Goal: Task Accomplishment & Management: Complete application form

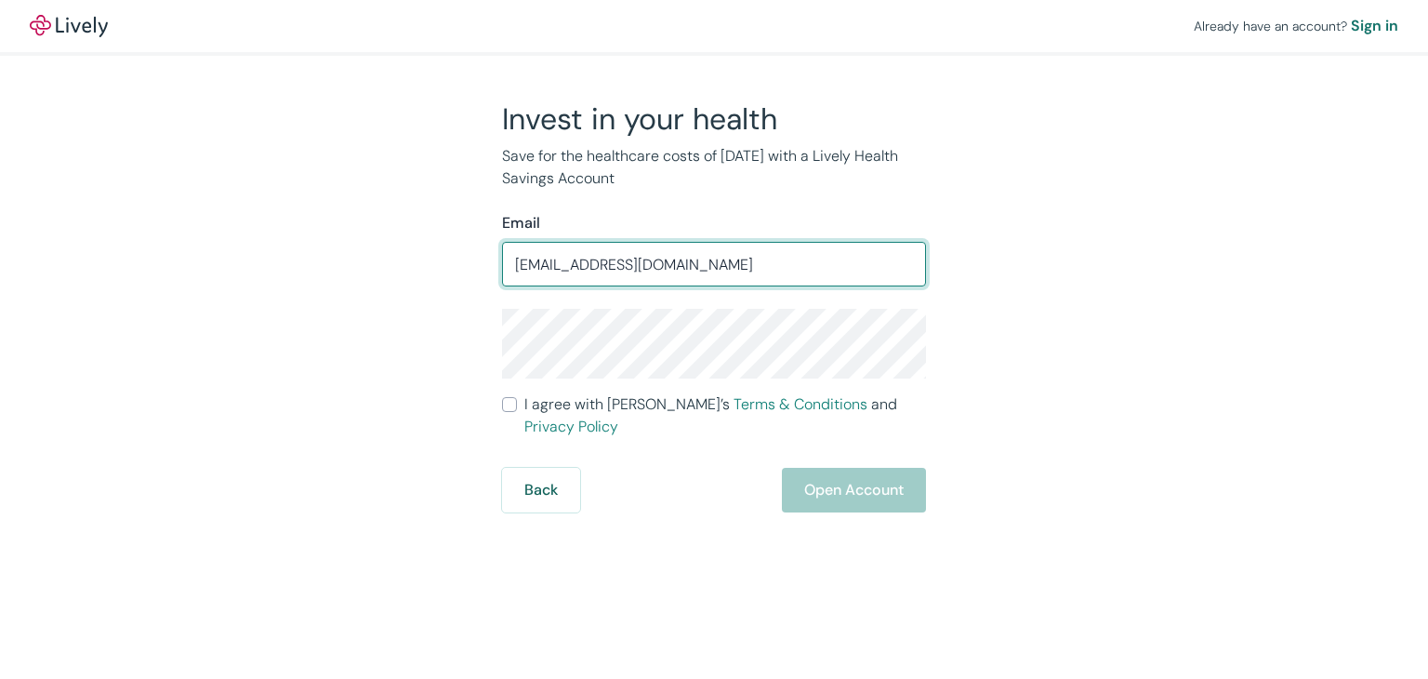
type input "[EMAIL_ADDRESS][DOMAIN_NAME]"
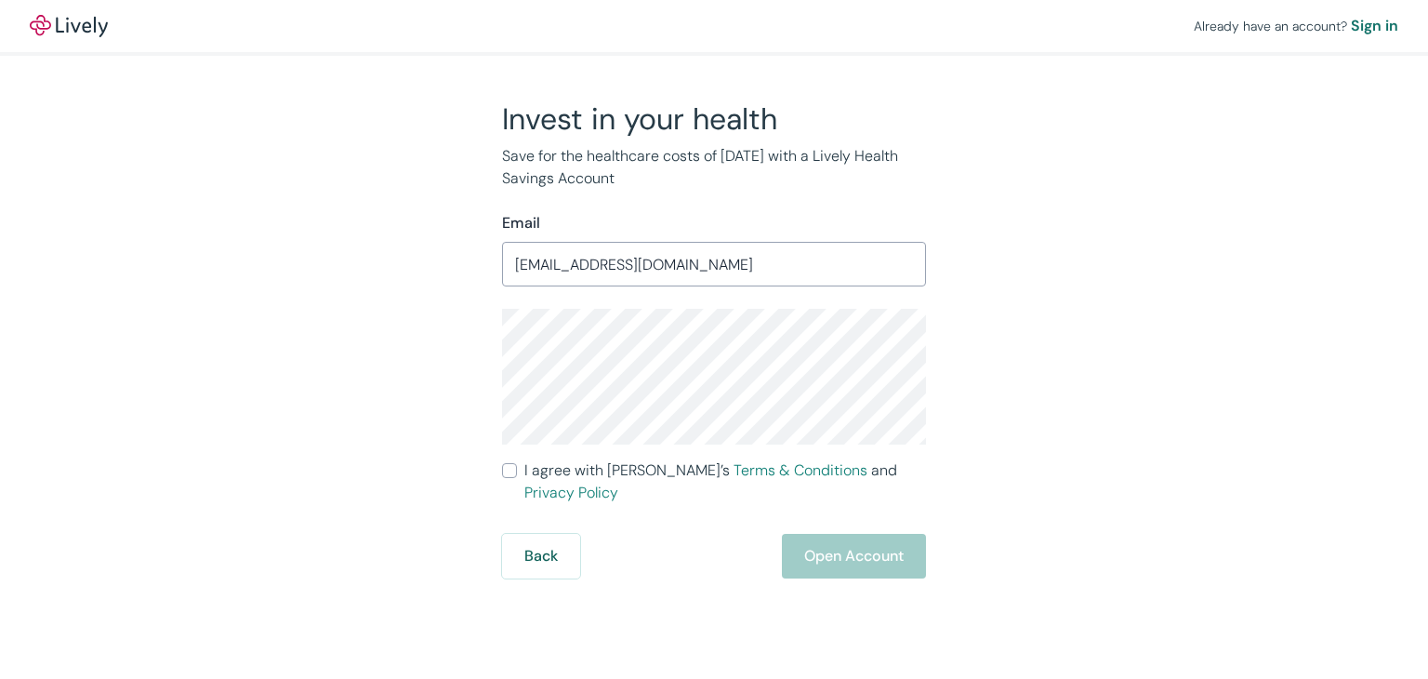
click at [565, 469] on span "I agree with Lively’s Terms & Conditions and Privacy Policy" at bounding box center [725, 481] width 402 height 45
click at [517, 469] on input "I agree with Lively’s Terms & Conditions and Privacy Policy" at bounding box center [509, 470] width 15 height 15
checkbox input "true"
click at [811, 536] on button "Open Account" at bounding box center [854, 556] width 144 height 45
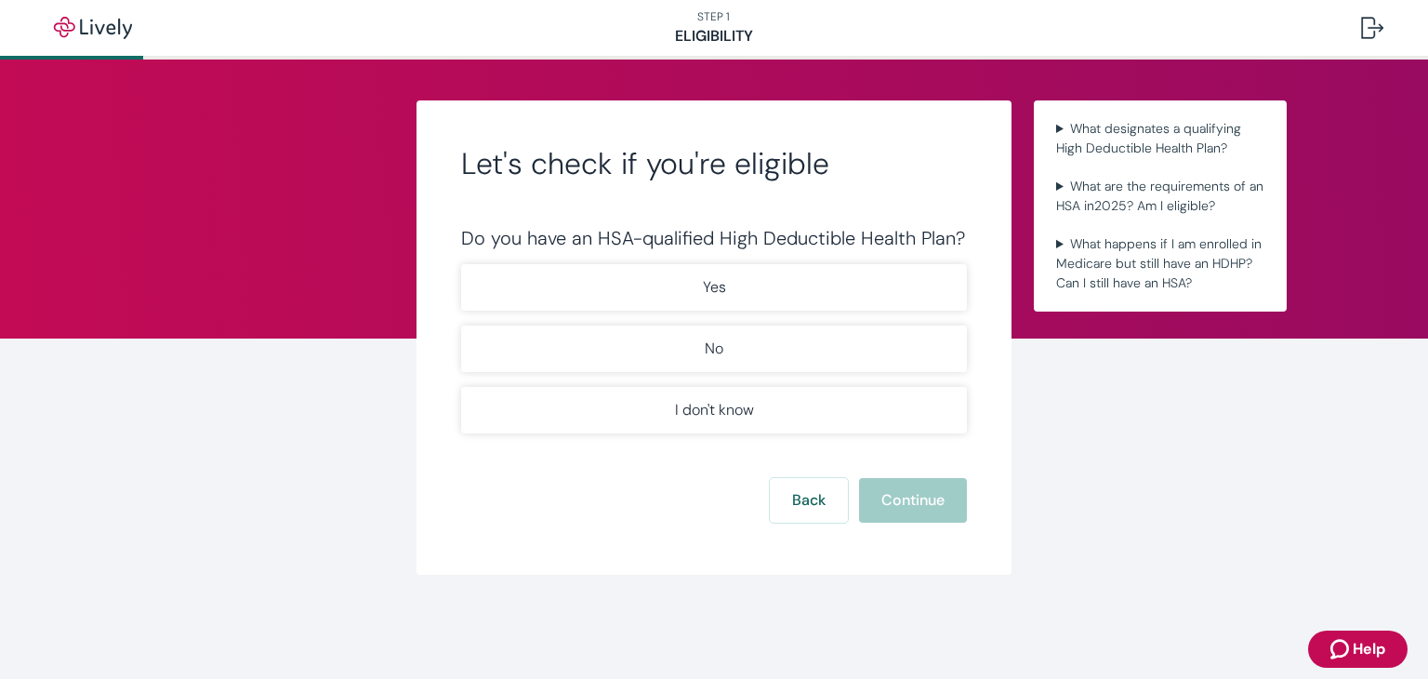
click at [718, 399] on p "I don't know" at bounding box center [714, 410] width 79 height 22
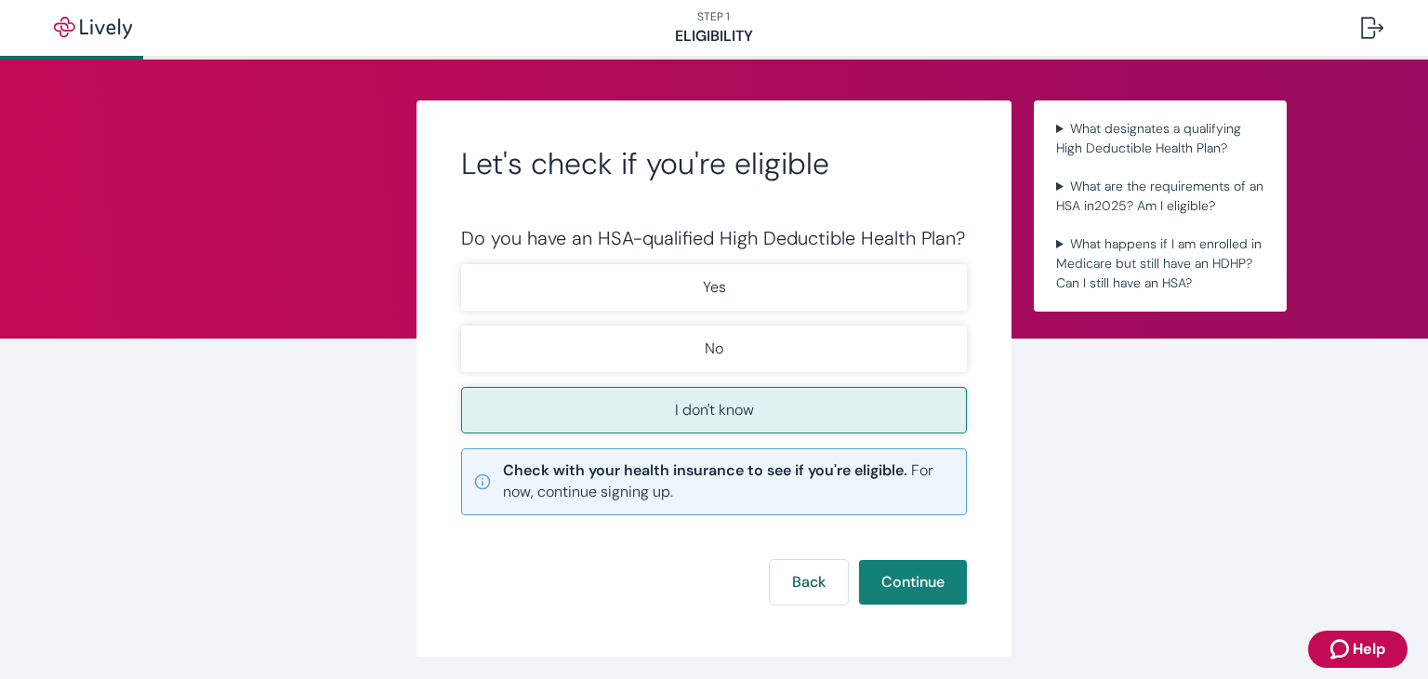
click at [758, 280] on button "Yes" at bounding box center [714, 287] width 506 height 46
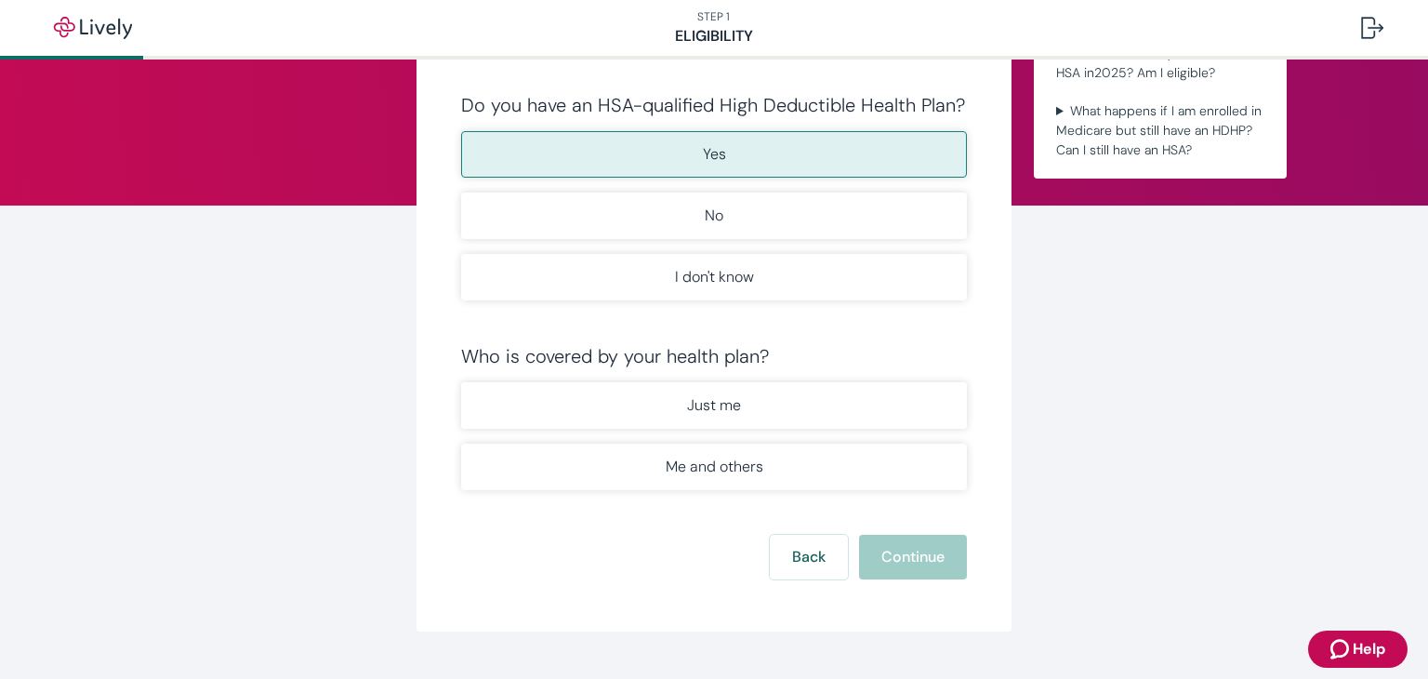
scroll to position [156, 0]
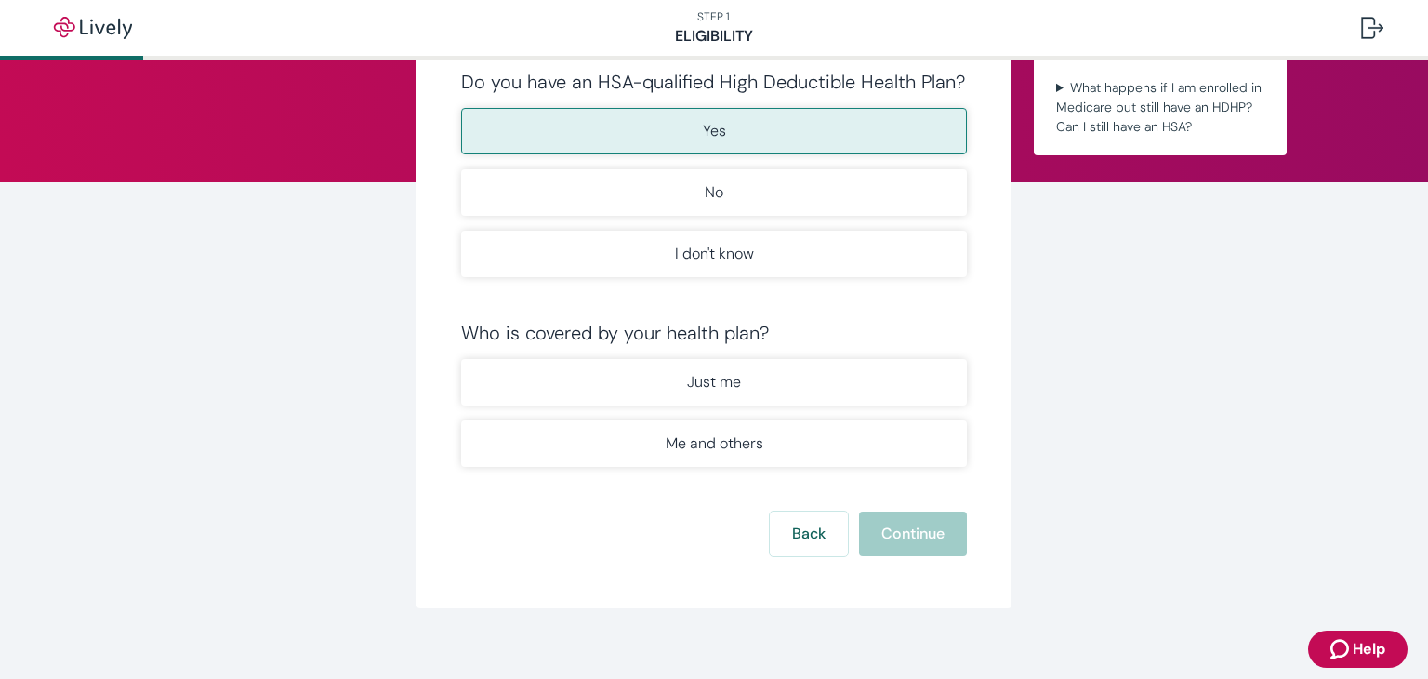
click at [718, 428] on button "Me and others" at bounding box center [714, 443] width 506 height 46
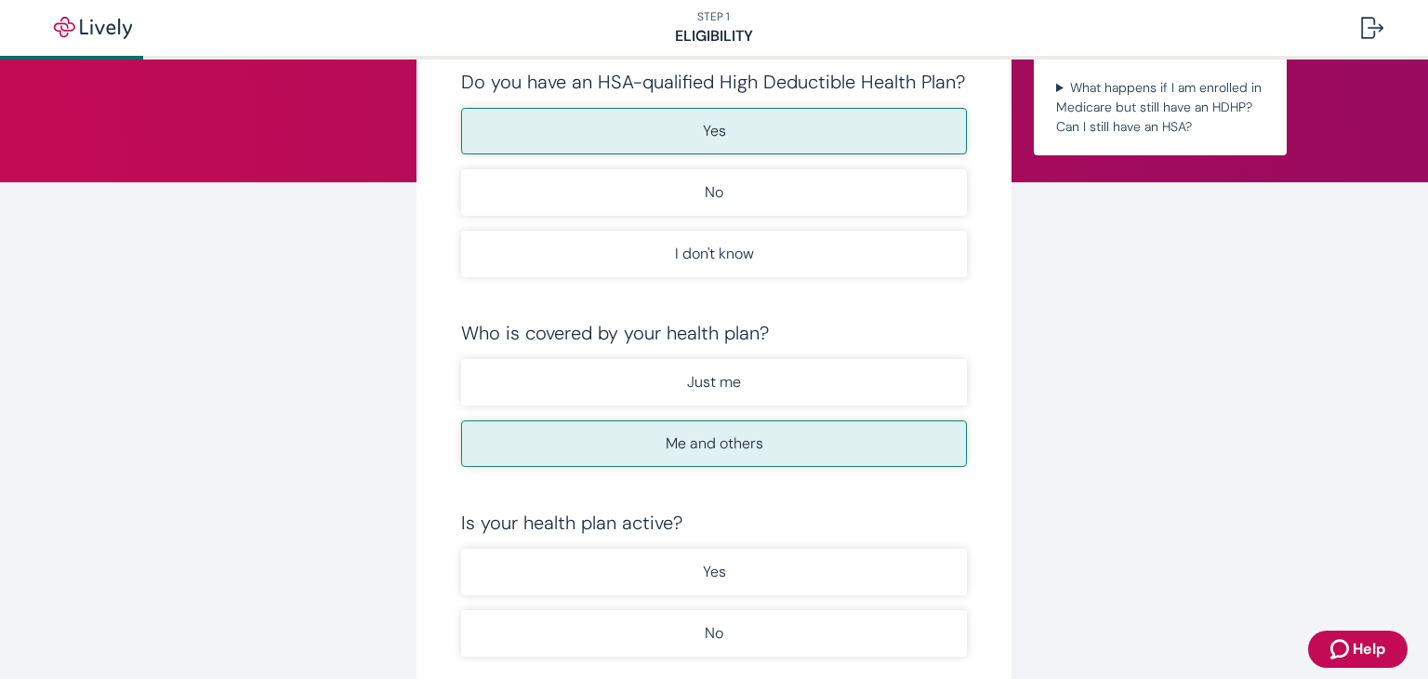
scroll to position [362, 0]
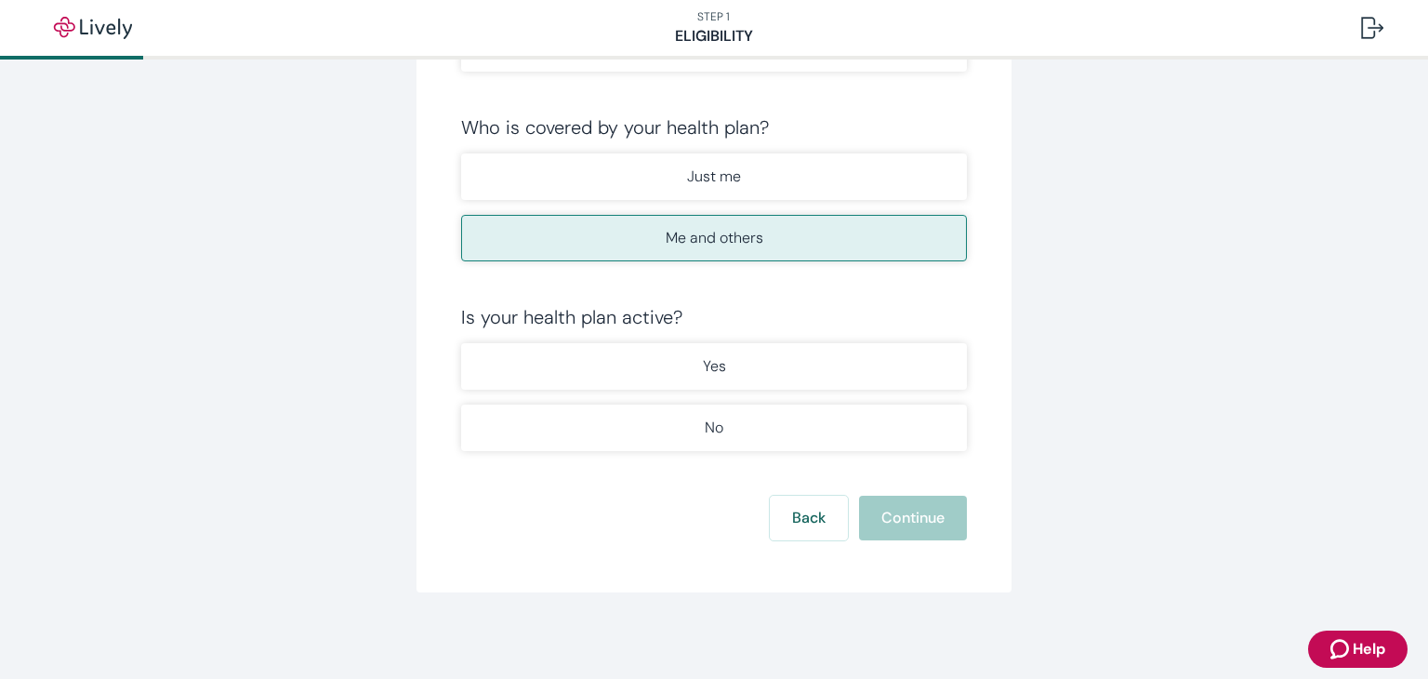
click at [785, 384] on button "Yes" at bounding box center [714, 366] width 506 height 46
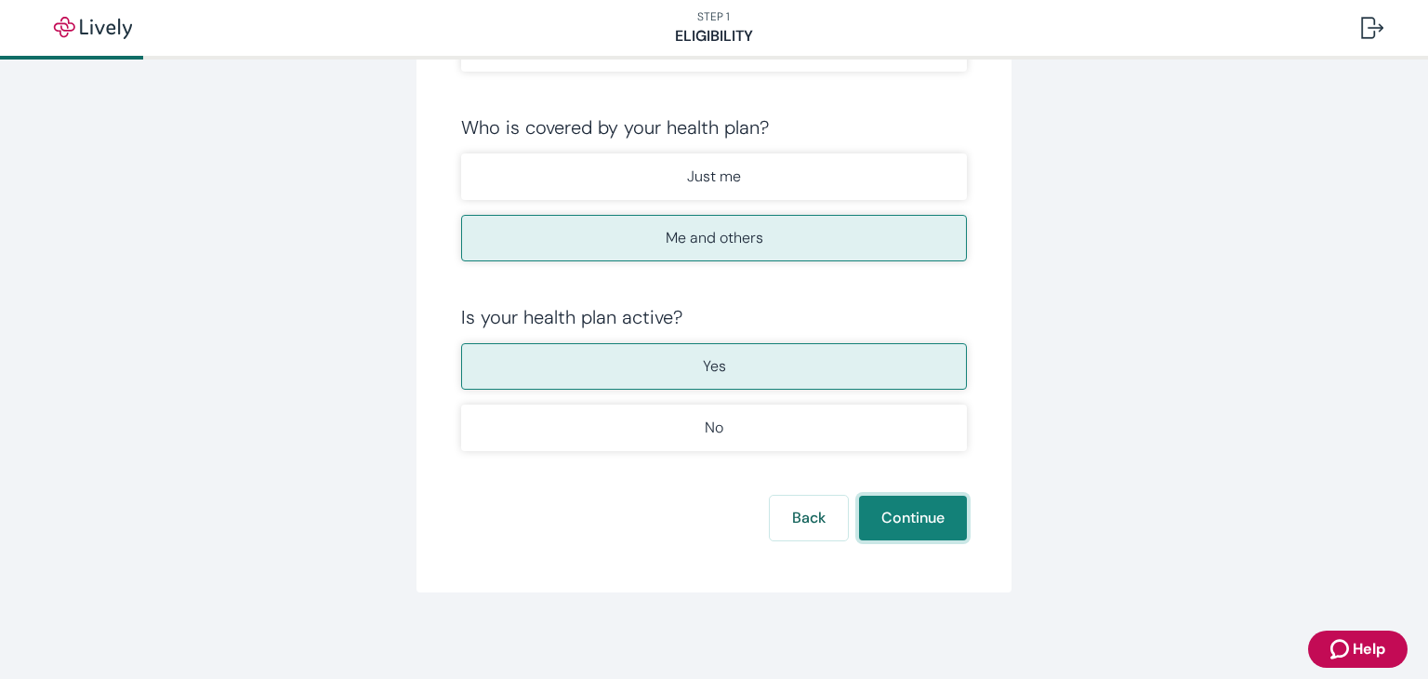
click at [899, 511] on button "Continue" at bounding box center [913, 517] width 108 height 45
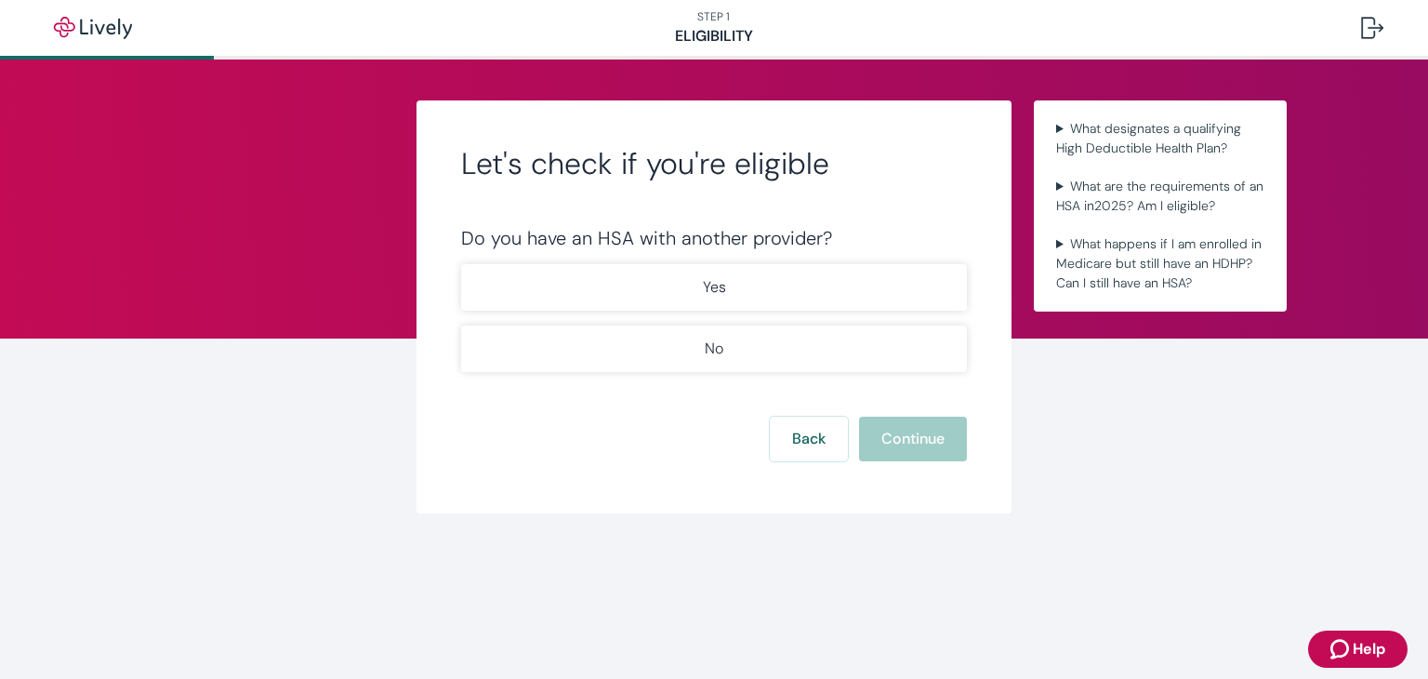
click at [679, 283] on button "Yes" at bounding box center [714, 287] width 506 height 46
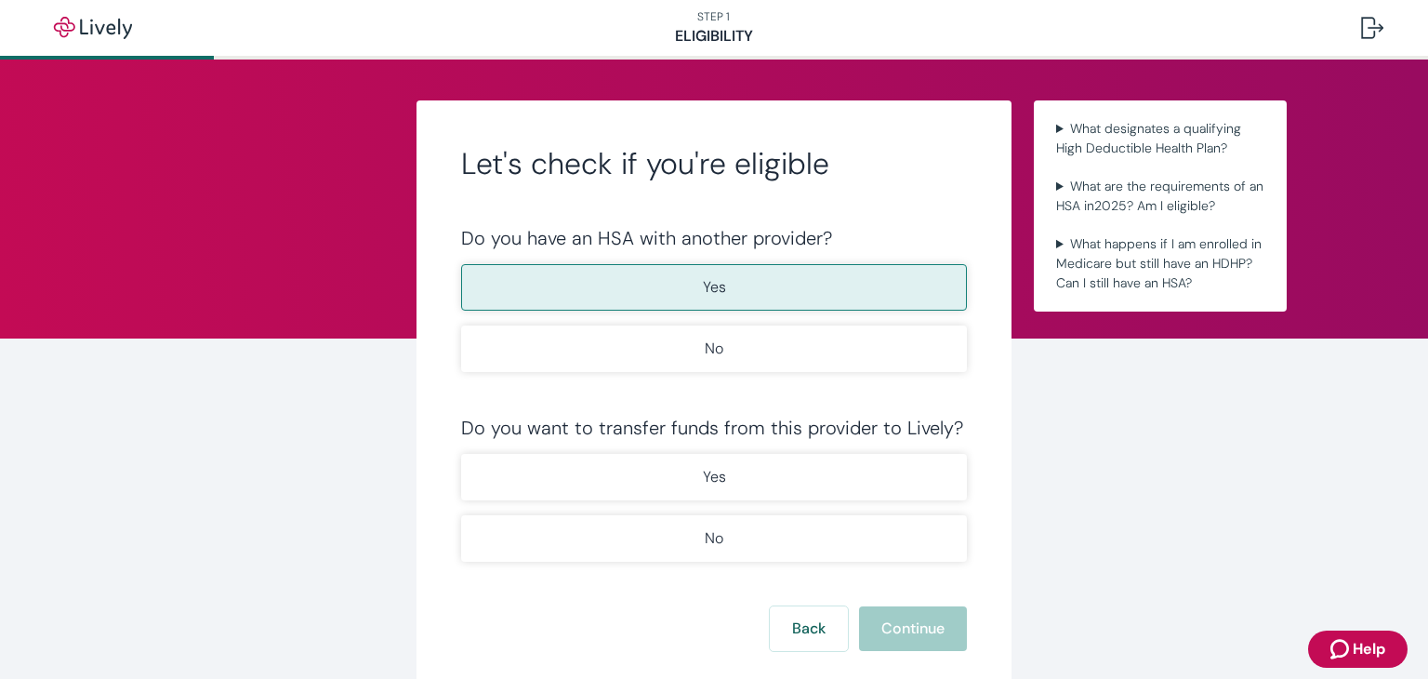
click at [706, 485] on p "Yes" at bounding box center [714, 477] width 23 height 22
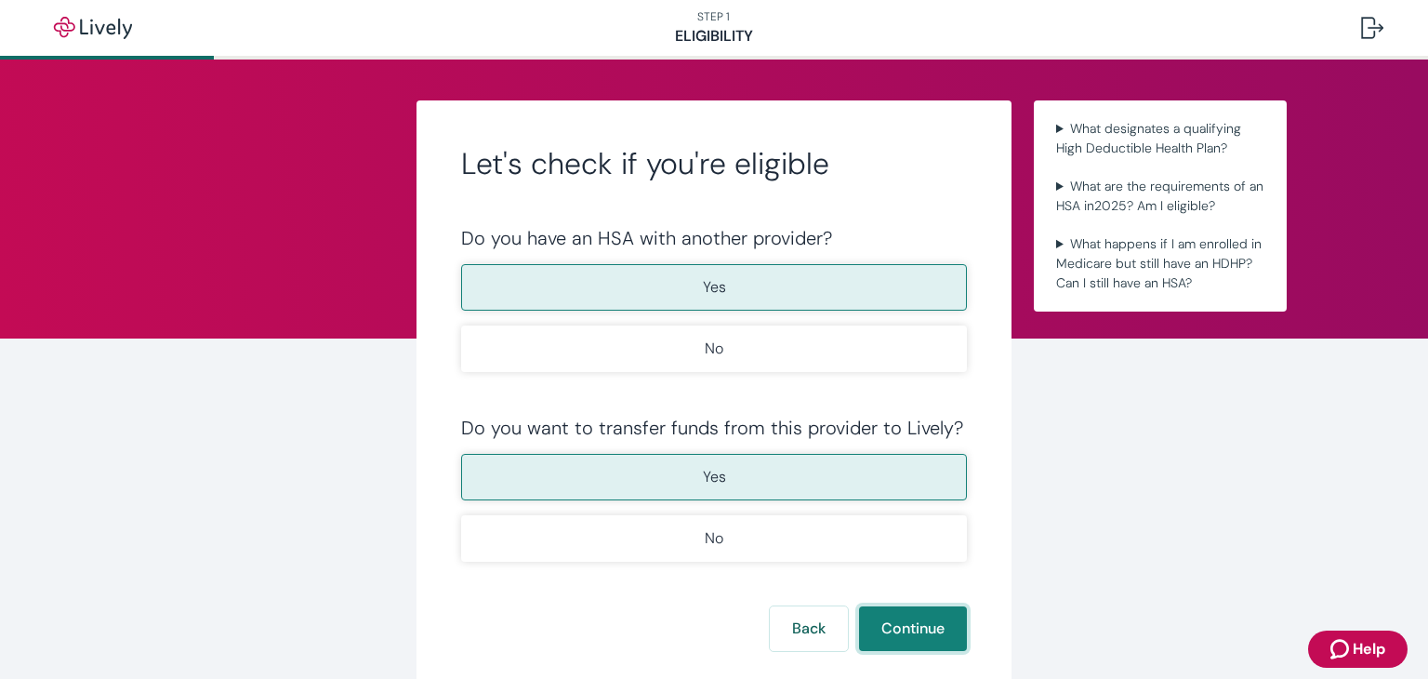
click at [899, 618] on button "Continue" at bounding box center [913, 628] width 108 height 45
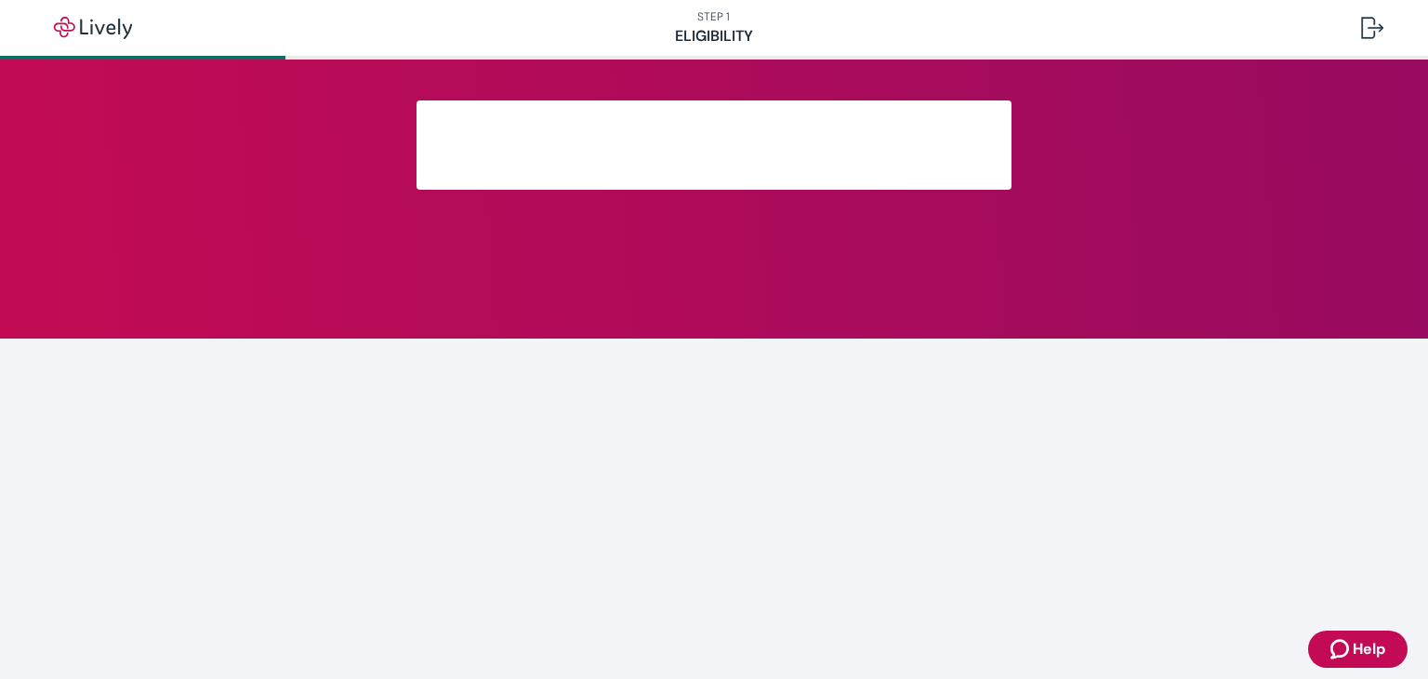
scroll to position [314, 0]
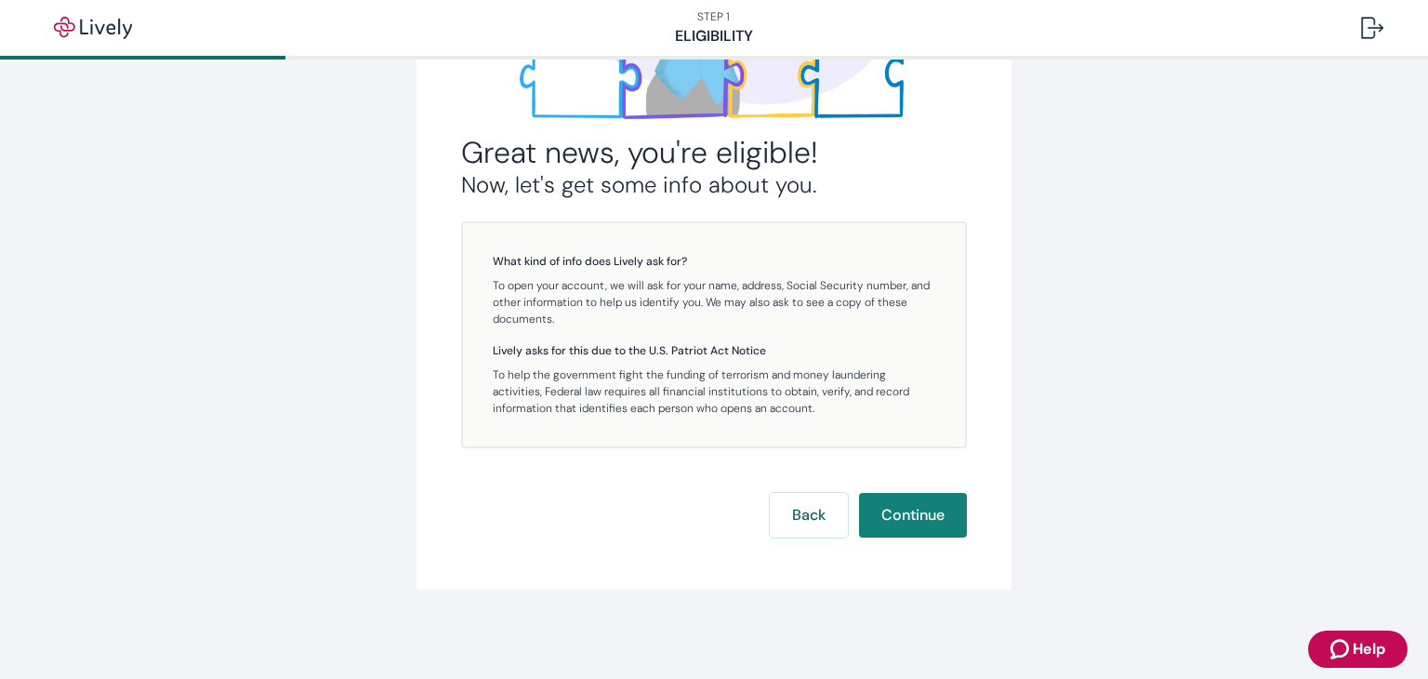
click at [877, 502] on button "Continue" at bounding box center [913, 515] width 108 height 45
